Goal: Transaction & Acquisition: Purchase product/service

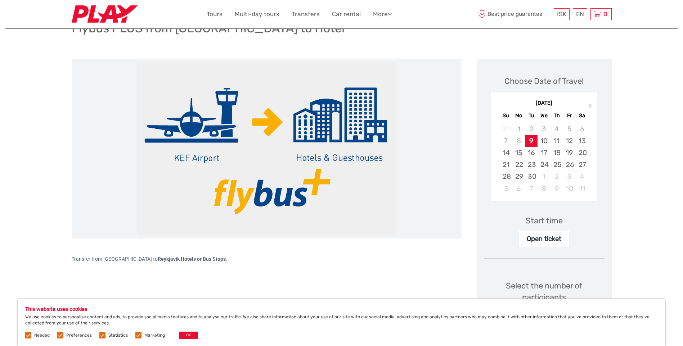
scroll to position [72, 0]
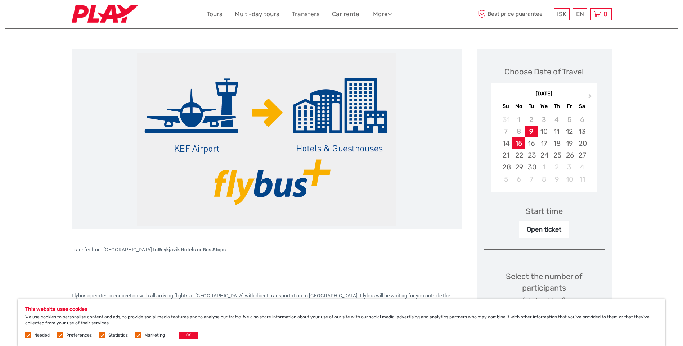
click at [517, 144] on div "15" at bounding box center [518, 143] width 13 height 12
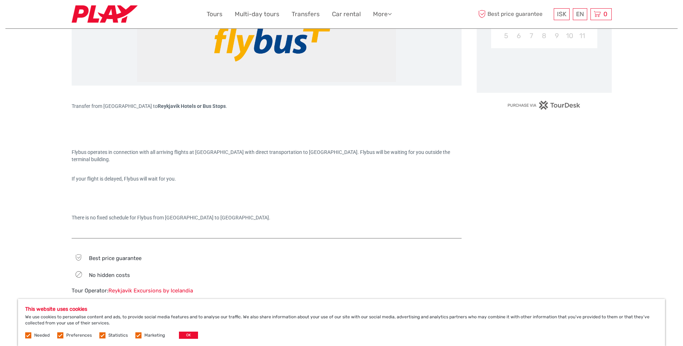
scroll to position [216, 0]
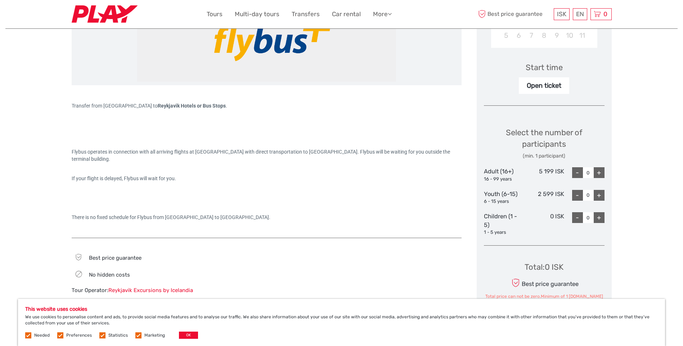
click at [549, 90] on div "Open ticket" at bounding box center [544, 85] width 50 height 17
click at [549, 86] on div "Open ticket" at bounding box center [544, 85] width 50 height 17
click at [597, 171] on div "+" at bounding box center [598, 172] width 11 height 11
type input "1"
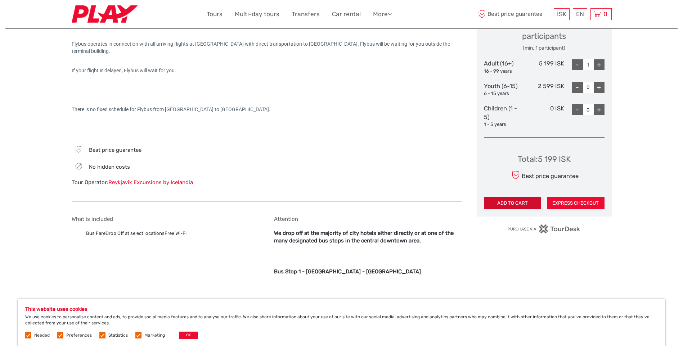
click at [509, 205] on button "ADD TO CART" at bounding box center [513, 203] width 58 height 12
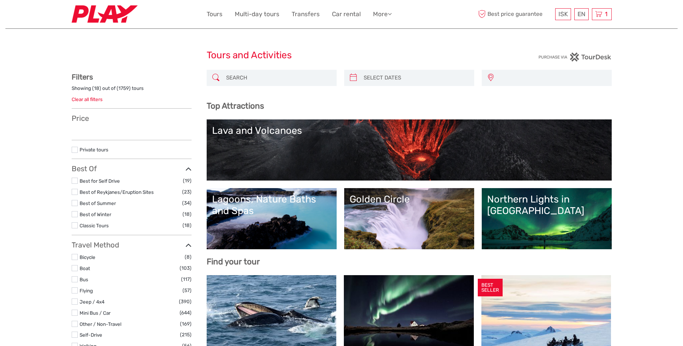
select select
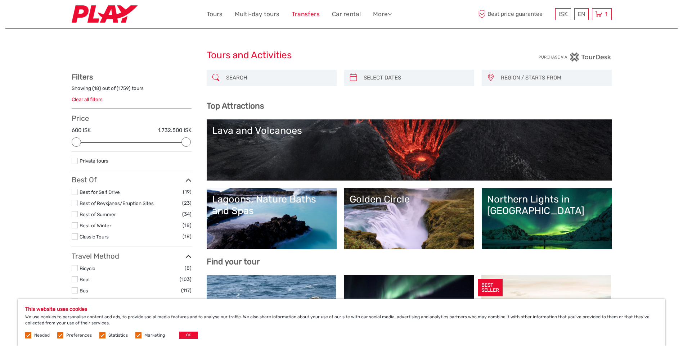
click at [313, 15] on link "Transfers" at bounding box center [305, 14] width 28 height 10
